Goal: Find specific fact: Find specific fact

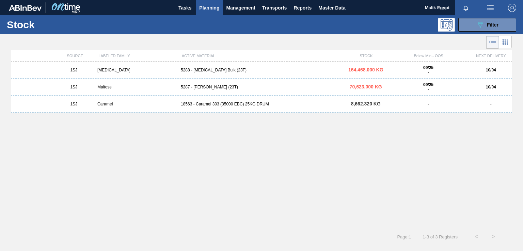
click at [109, 71] on div "[MEDICAL_DATA]" at bounding box center [136, 70] width 83 height 5
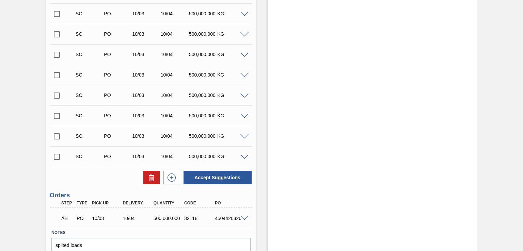
scroll to position [328, 0]
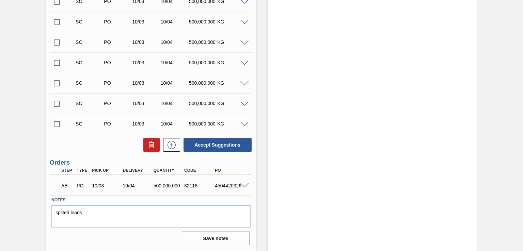
click at [214, 185] on div "4504420326" at bounding box center [230, 185] width 34 height 5
drag, startPoint x: 215, startPoint y: 185, endPoint x: 241, endPoint y: 185, distance: 25.9
click at [241, 185] on div "AB PO 10/03 10/04 500,000.000 32118 4504420326" at bounding box center [151, 185] width 202 height 17
copy div "4504420326"
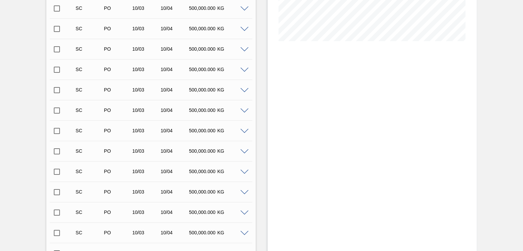
scroll to position [158, 0]
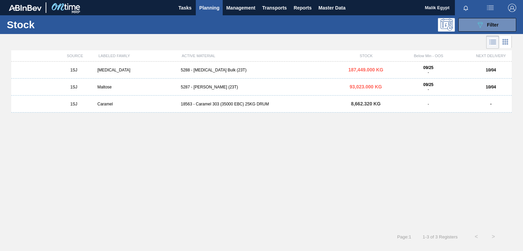
click at [103, 87] on div "Maltose" at bounding box center [136, 87] width 83 height 5
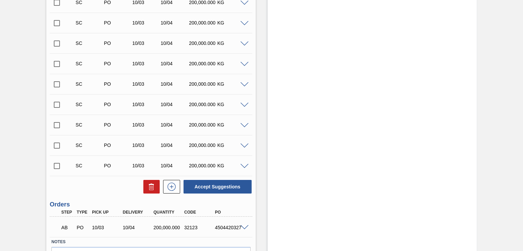
scroll to position [328, 0]
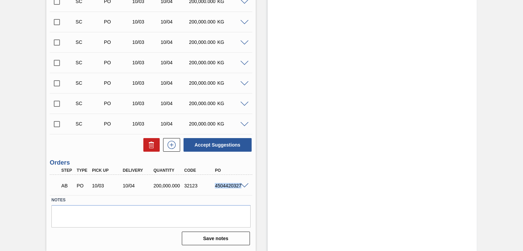
drag, startPoint x: 215, startPoint y: 185, endPoint x: 241, endPoint y: 188, distance: 26.4
click at [241, 188] on div "4504420327" at bounding box center [230, 185] width 34 height 5
copy div "4504420327"
